Goal: Task Accomplishment & Management: Manage account settings

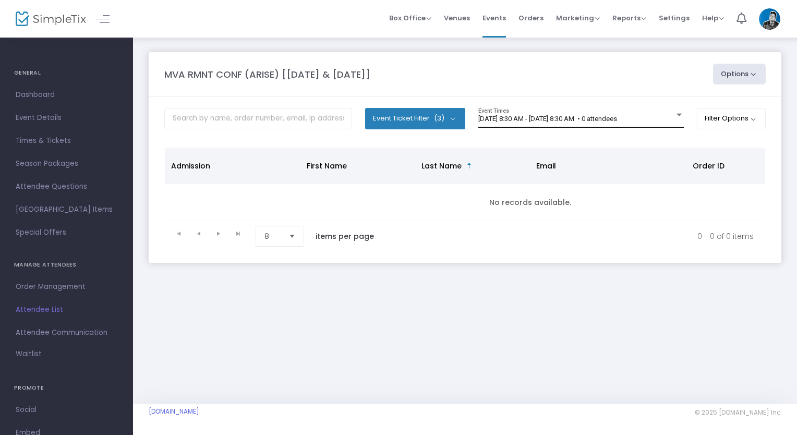
click at [575, 115] on span "[DATE] 8:30 AM - [DATE] 8:30 AM • 0 attendees" at bounding box center [548, 119] width 139 height 8
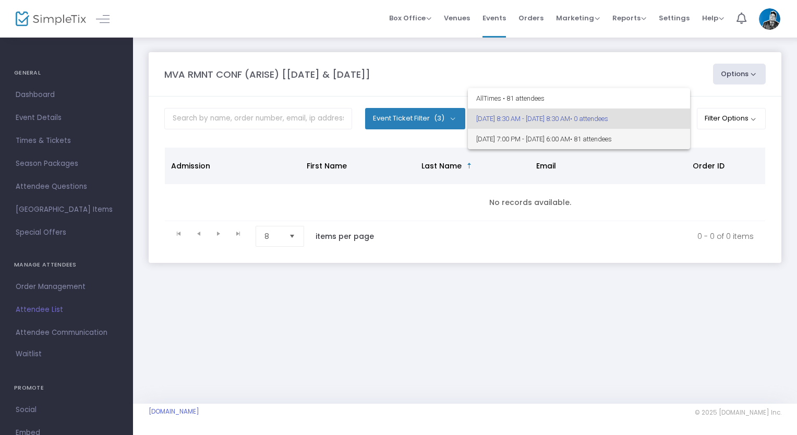
click at [587, 141] on span "[DATE] 7:00 PM - [DATE] 6:00 AM • 81 attendees" at bounding box center [579, 139] width 206 height 20
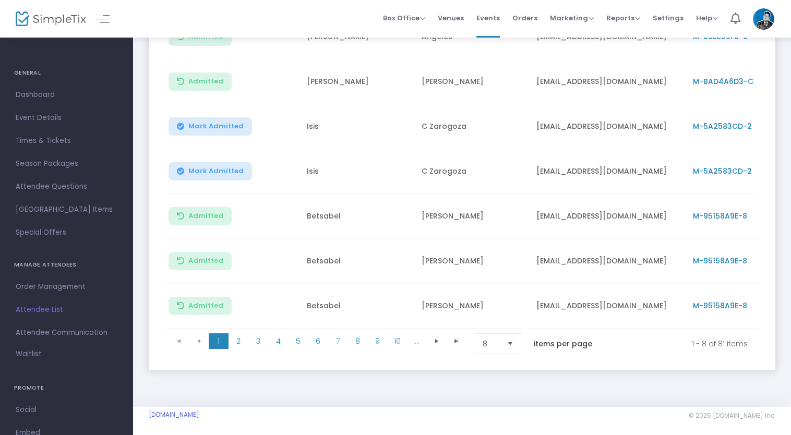
scroll to position [235, 0]
click at [198, 128] on span "Mark Admitted" at bounding box center [215, 127] width 55 height 8
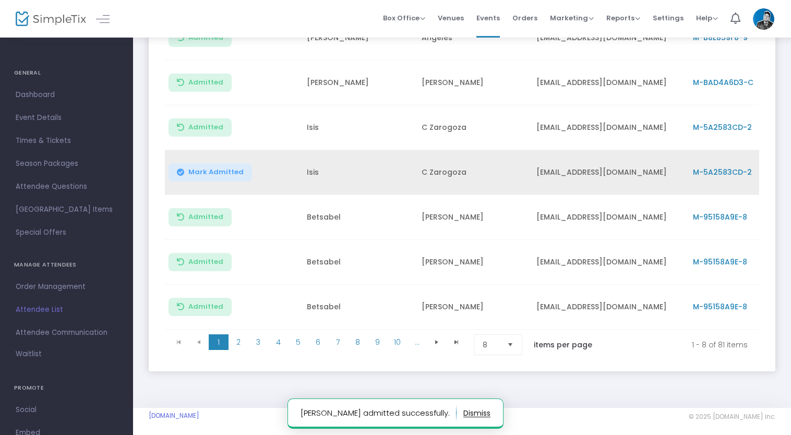
click at [205, 170] on span "Mark Admitted" at bounding box center [215, 172] width 55 height 8
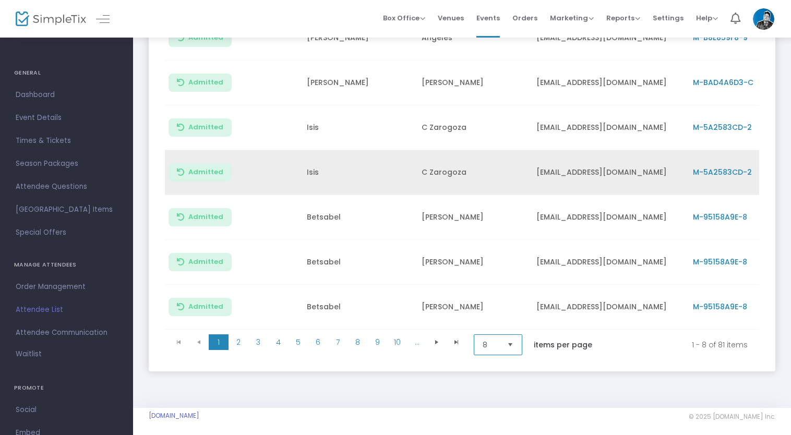
click at [495, 350] on span "8" at bounding box center [491, 345] width 16 height 10
click at [490, 328] on span "100" at bounding box center [488, 325] width 11 height 10
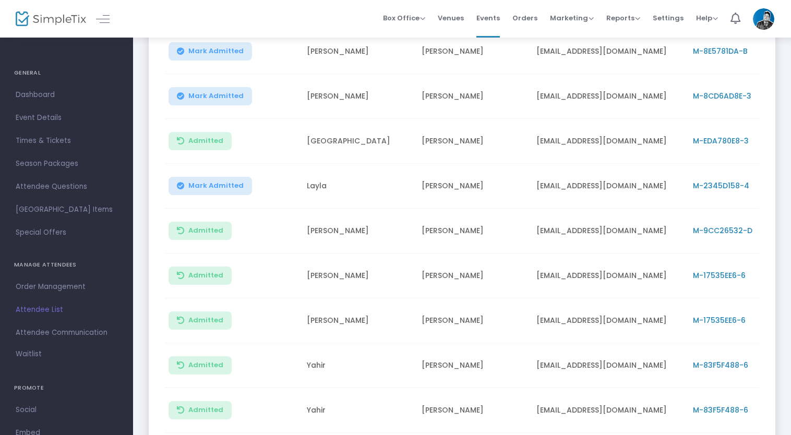
scroll to position [1643, 0]
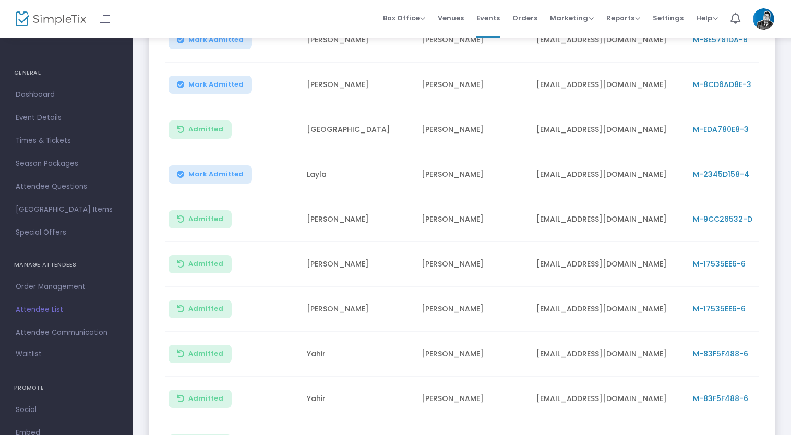
click at [211, 170] on span "Mark Admitted" at bounding box center [215, 174] width 55 height 8
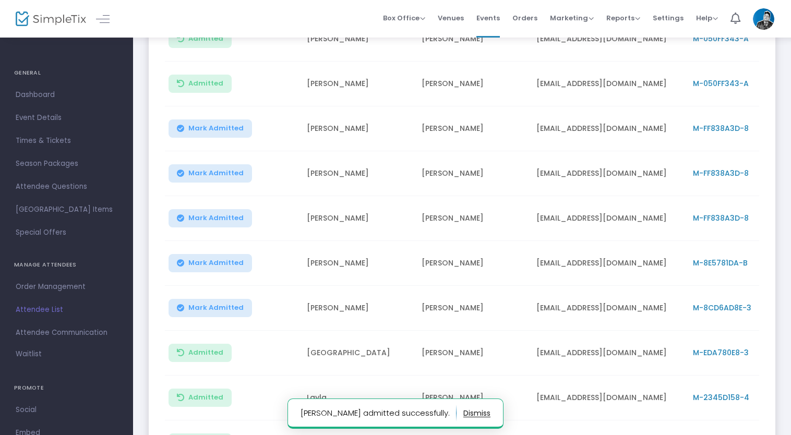
scroll to position [1378, 0]
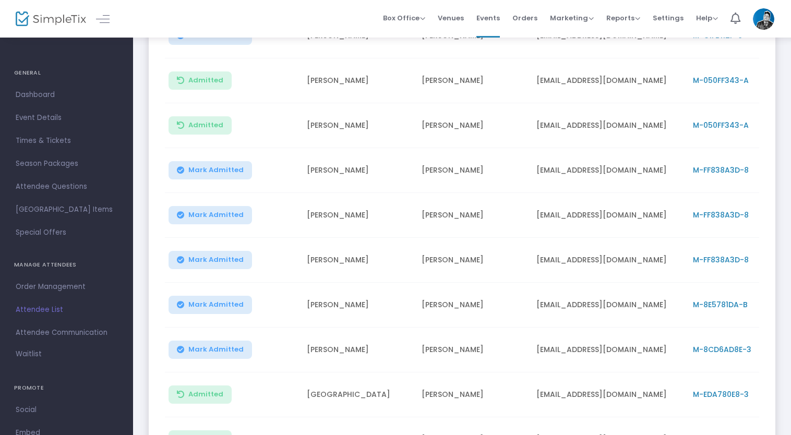
click at [212, 166] on span "Mark Admitted" at bounding box center [215, 170] width 55 height 8
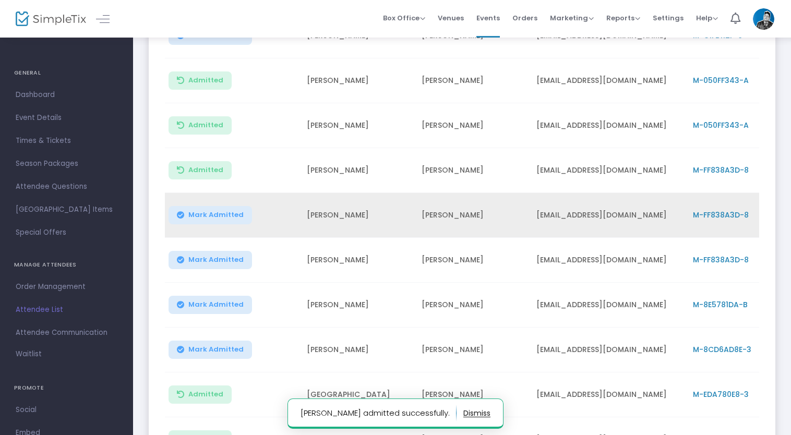
click at [215, 211] on span "Mark Admitted" at bounding box center [215, 215] width 55 height 8
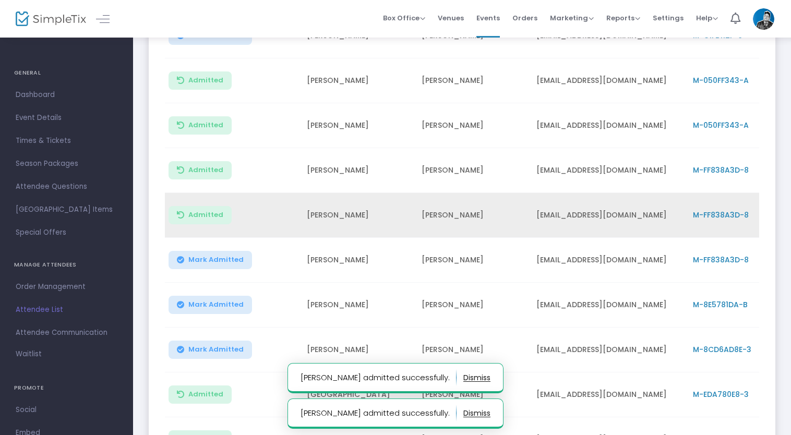
click at [217, 256] on span "Mark Admitted" at bounding box center [215, 260] width 55 height 8
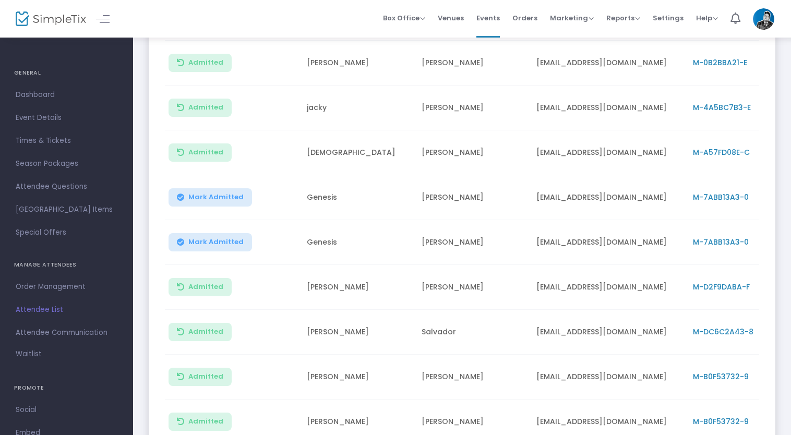
scroll to position [2930, 0]
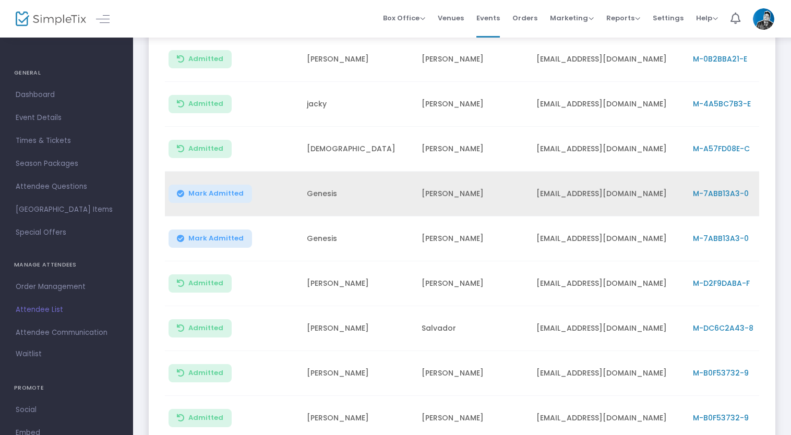
click at [223, 185] on button "Mark Admitted" at bounding box center [210, 194] width 83 height 18
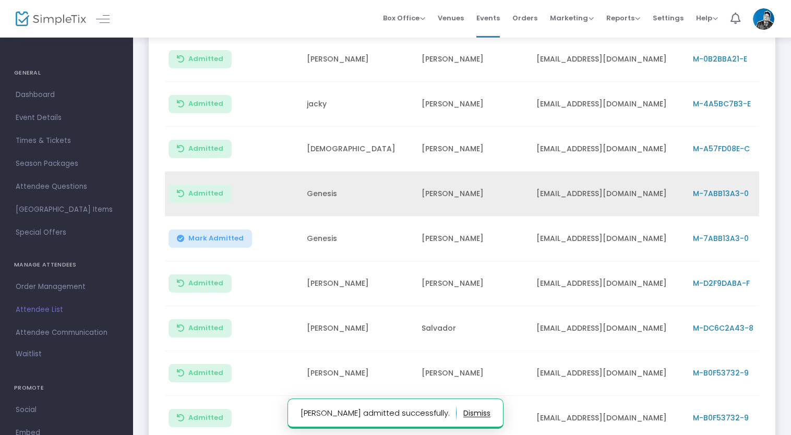
click at [213, 234] on span "Mark Admitted" at bounding box center [215, 238] width 55 height 8
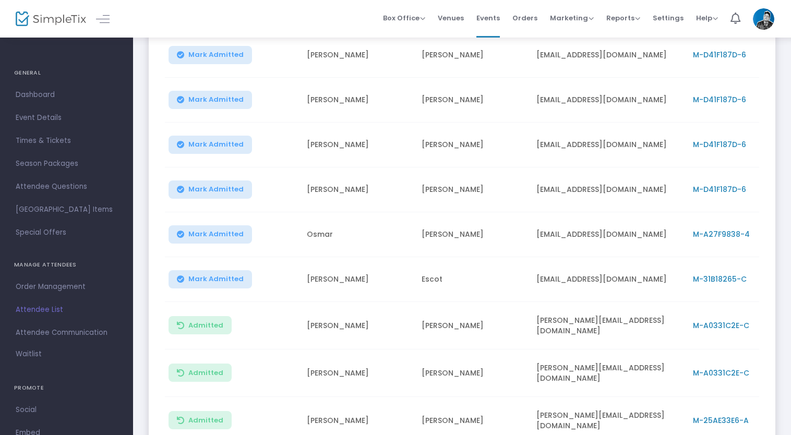
scroll to position [749, 0]
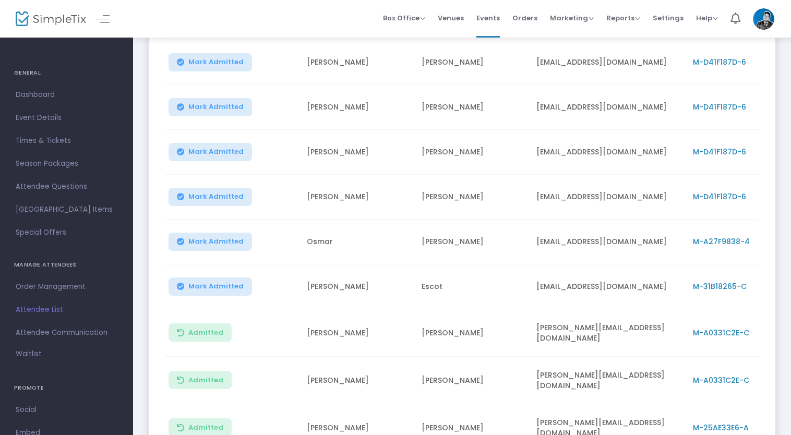
click at [207, 233] on button "Mark Admitted" at bounding box center [210, 242] width 83 height 18
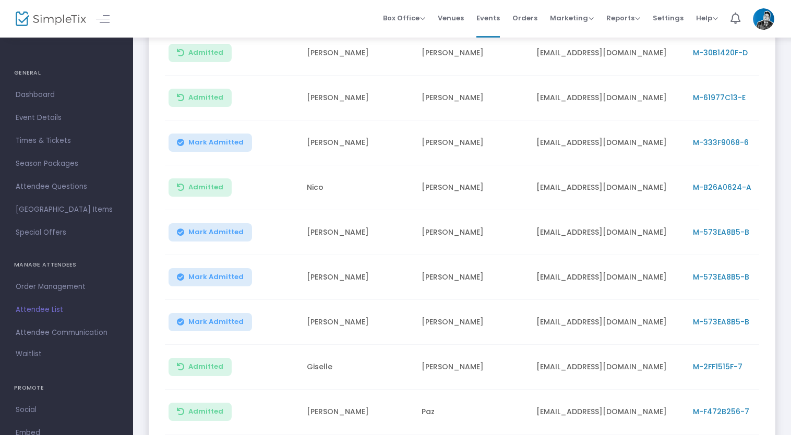
scroll to position [2309, 0]
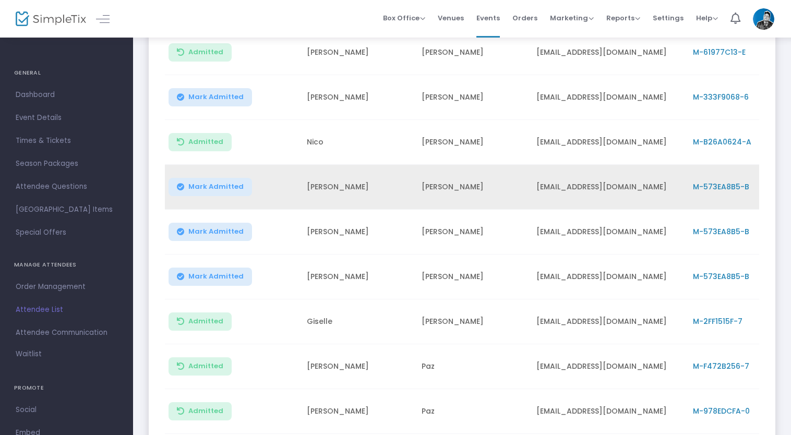
click at [200, 183] on span "Mark Admitted" at bounding box center [215, 187] width 55 height 8
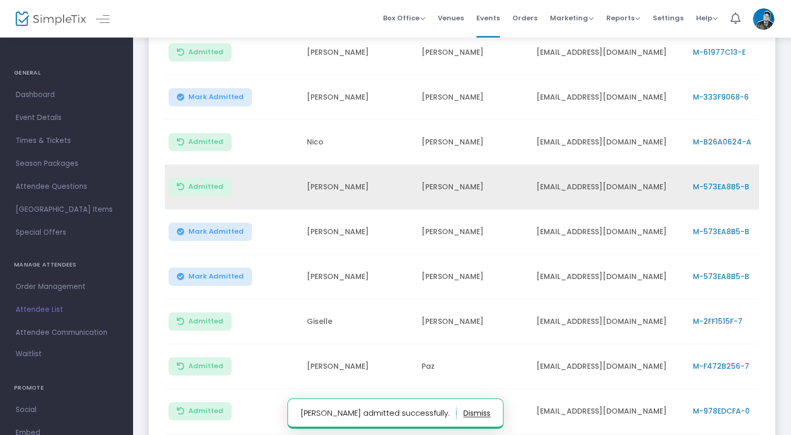
click at [199, 223] on button "Mark Admitted" at bounding box center [210, 232] width 83 height 18
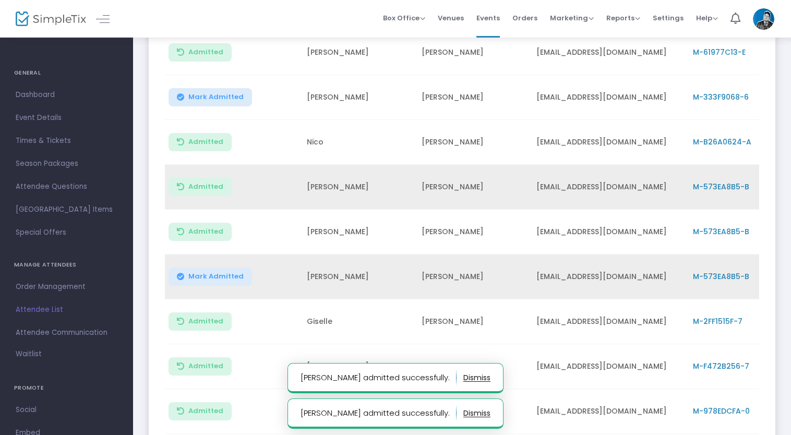
click at [196, 272] on span "Mark Admitted" at bounding box center [215, 276] width 55 height 8
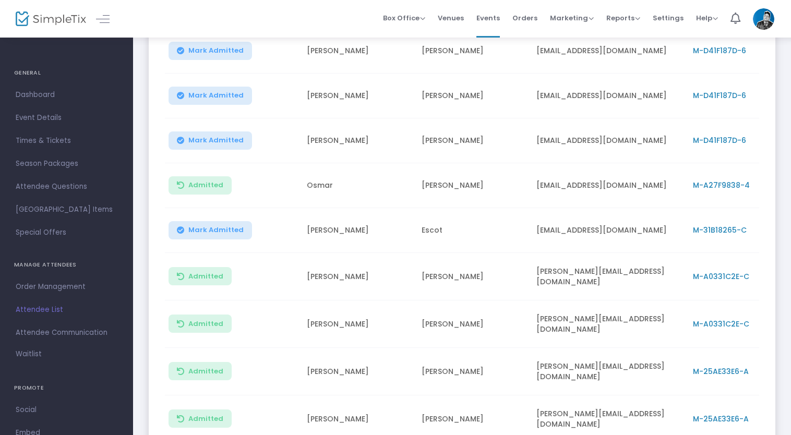
scroll to position [810, 0]
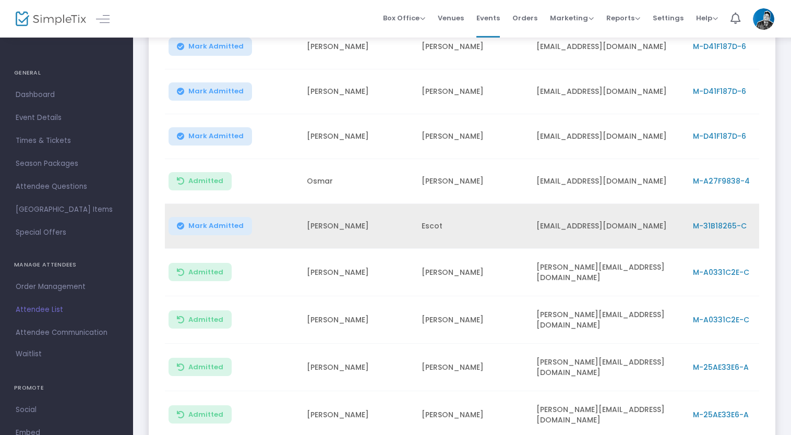
click at [196, 227] on span "Mark Admitted" at bounding box center [215, 226] width 55 height 8
